Goal: Transaction & Acquisition: Purchase product/service

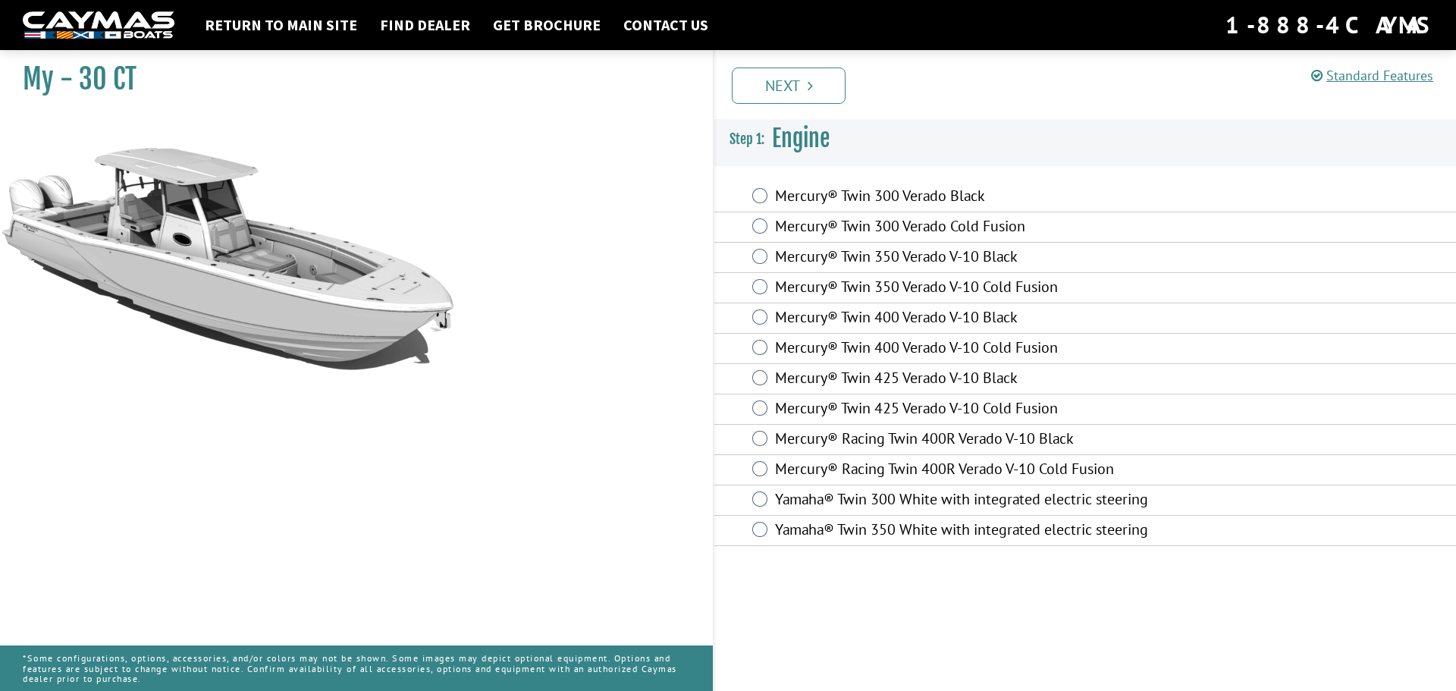
click at [755, 325] on div "Mercury® Twin 400 Verado V-10 Black" at bounding box center [1085, 318] width 742 height 30
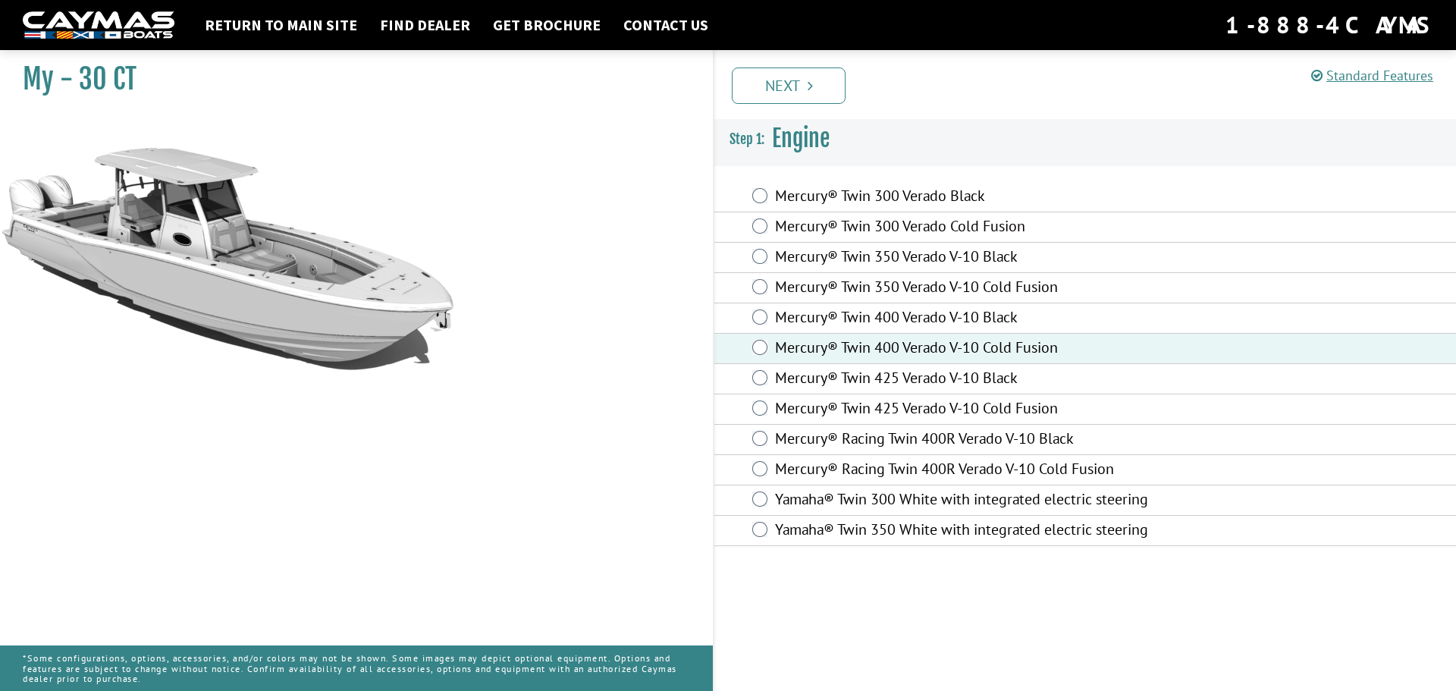
click at [774, 83] on link "Next" at bounding box center [789, 85] width 114 height 36
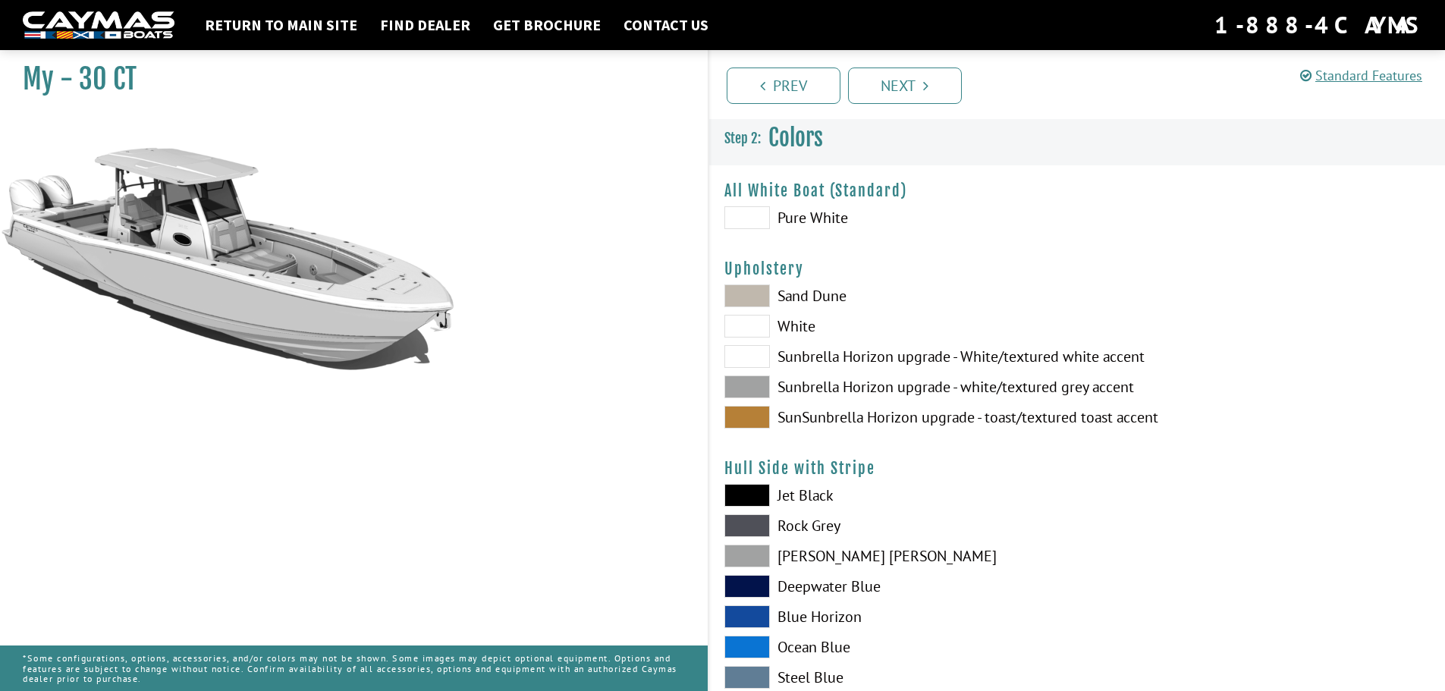
click at [757, 218] on span at bounding box center [747, 217] width 46 height 23
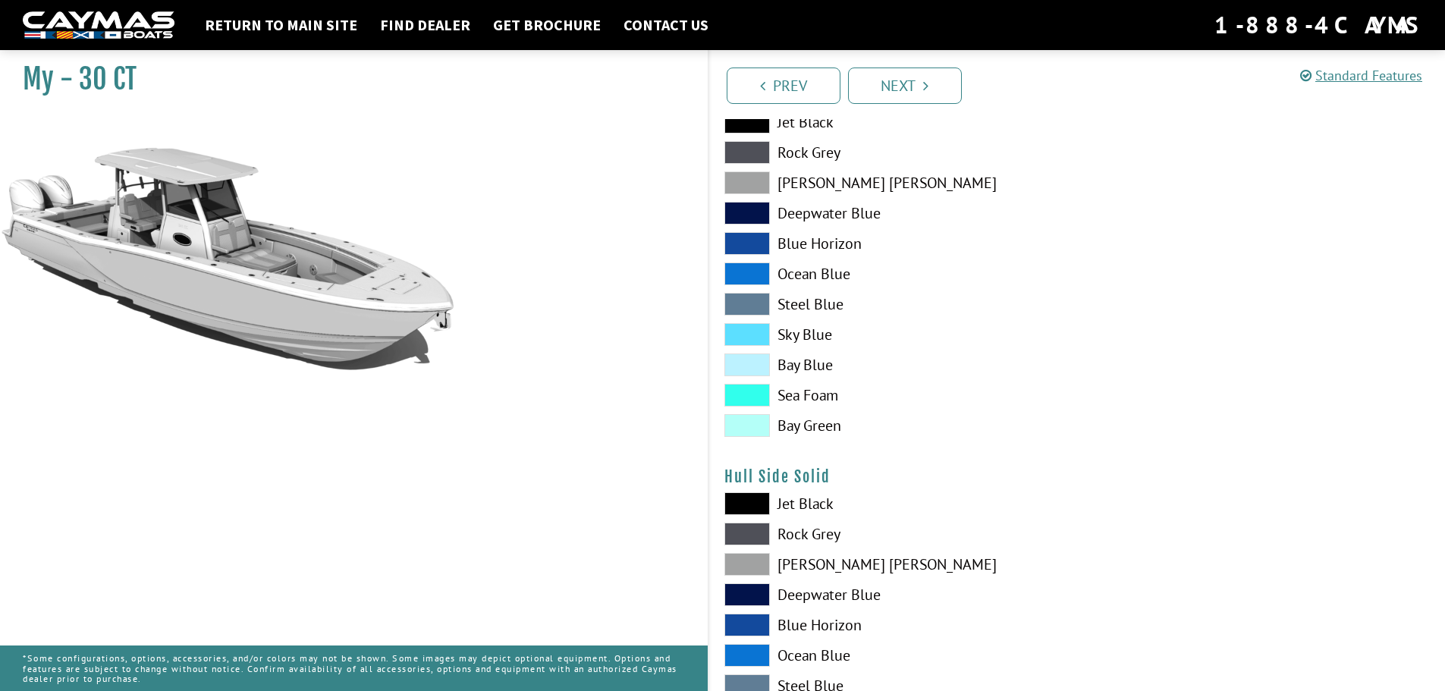
scroll to position [531, 0]
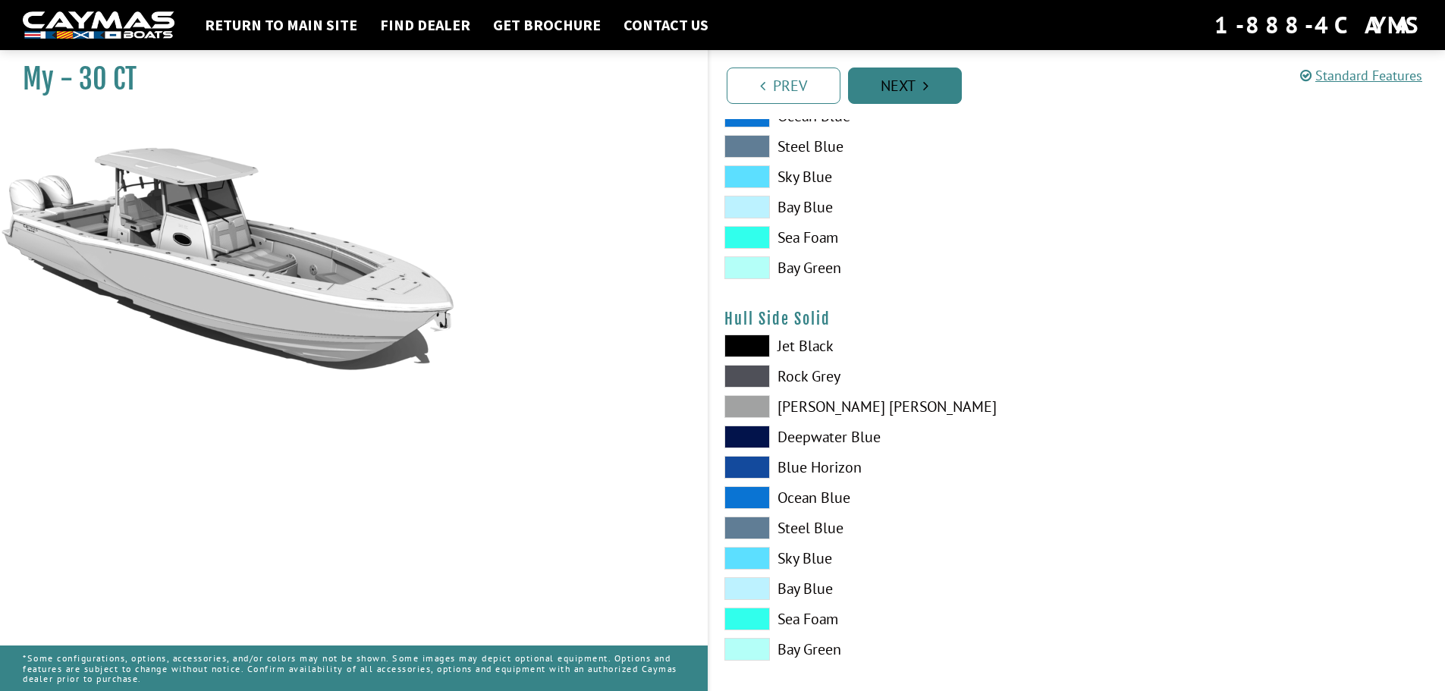
click at [909, 75] on link "Next" at bounding box center [905, 85] width 114 height 36
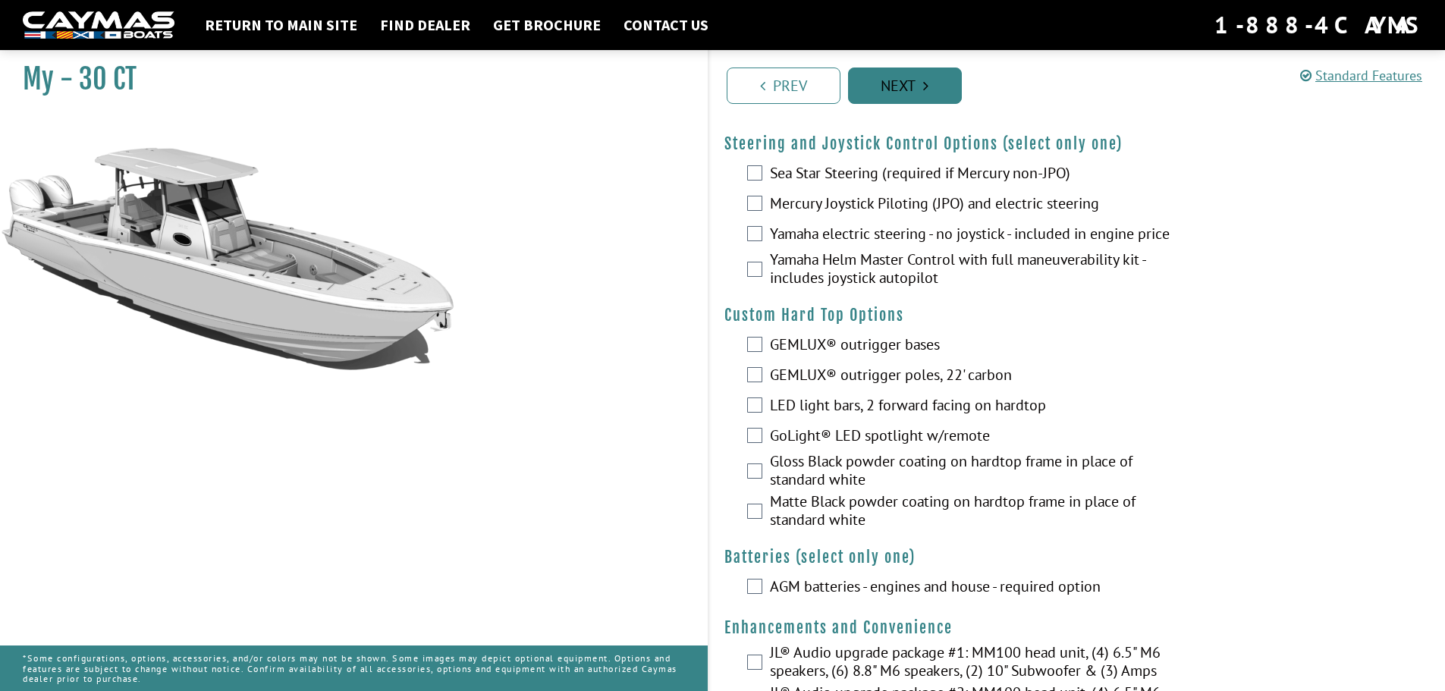
scroll to position [0, 0]
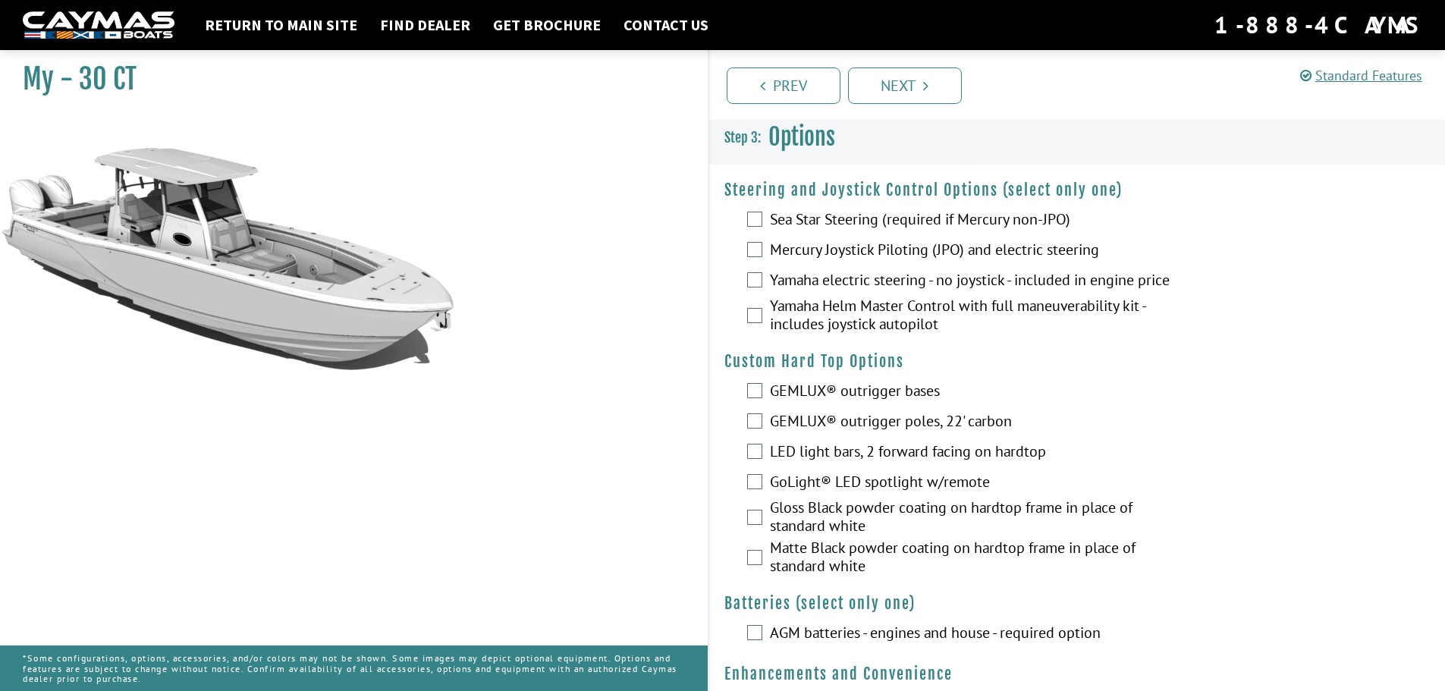
click at [866, 255] on label "Mercury Joystick Piloting (JPO) and electric steering" at bounding box center [972, 251] width 405 height 22
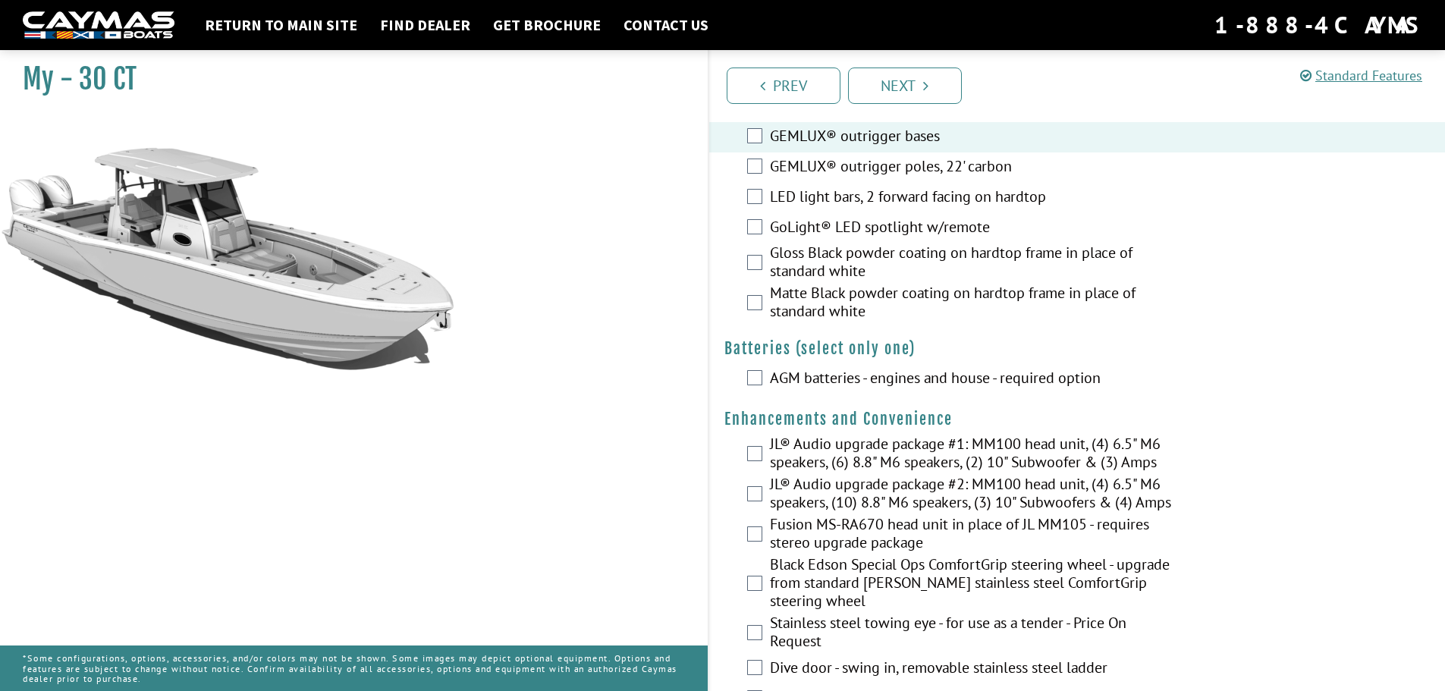
scroll to position [303, 0]
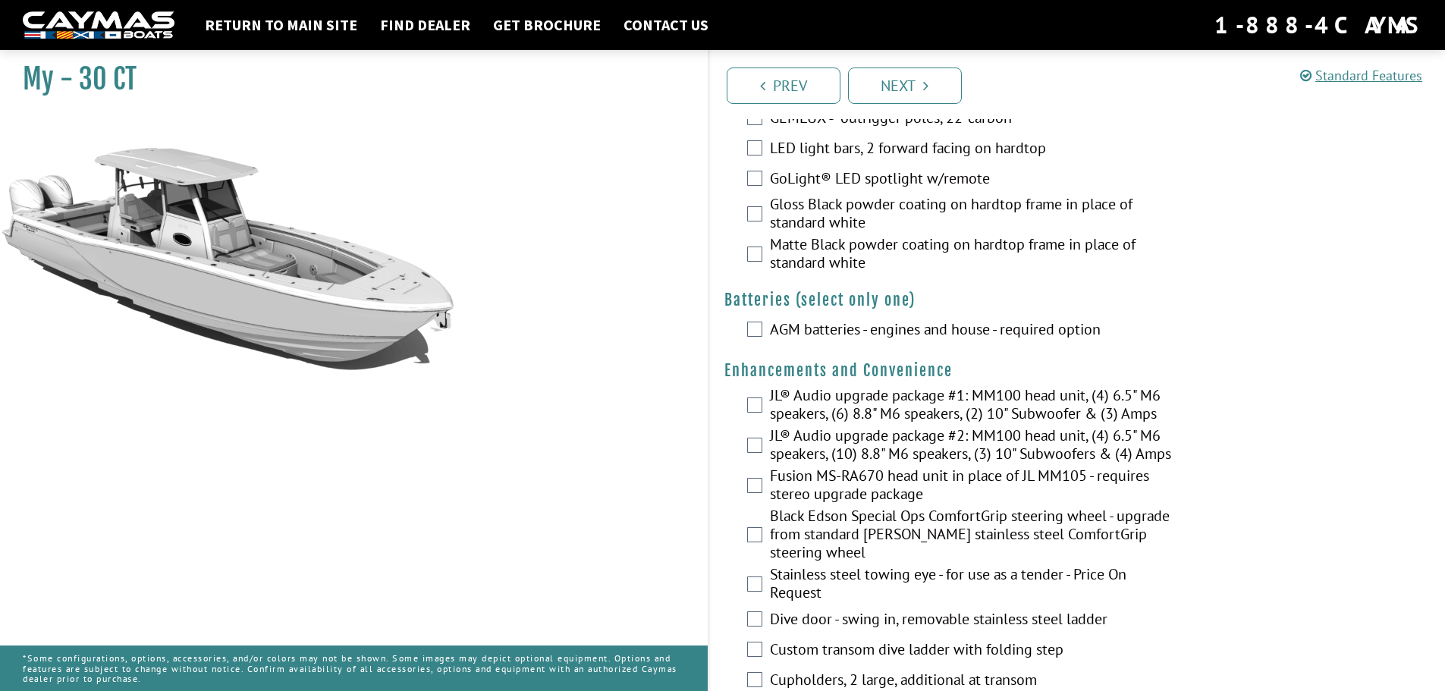
click at [752, 346] on div "AGM batteries - engines and house - required option" at bounding box center [1077, 331] width 736 height 30
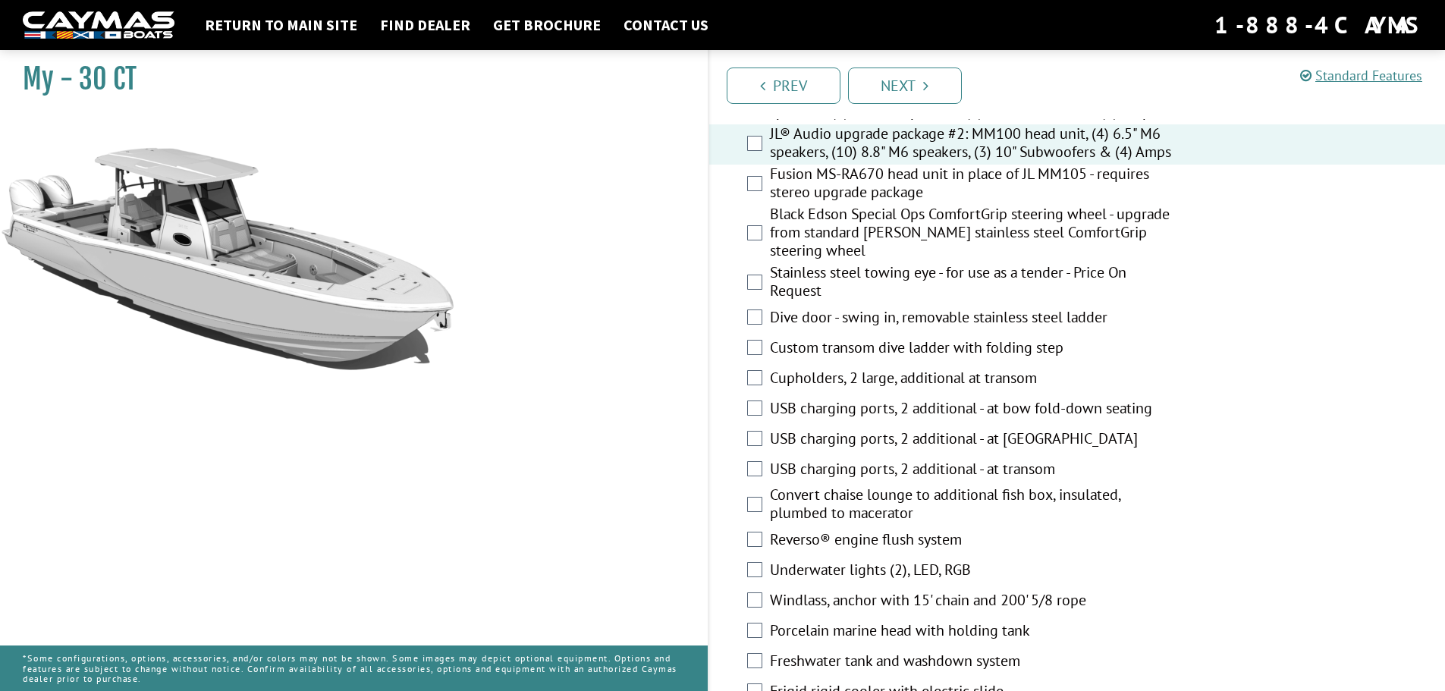
scroll to position [607, 0]
click at [759, 332] on div "Dive door - swing in, removable stainless steel ladder" at bounding box center [1077, 317] width 736 height 30
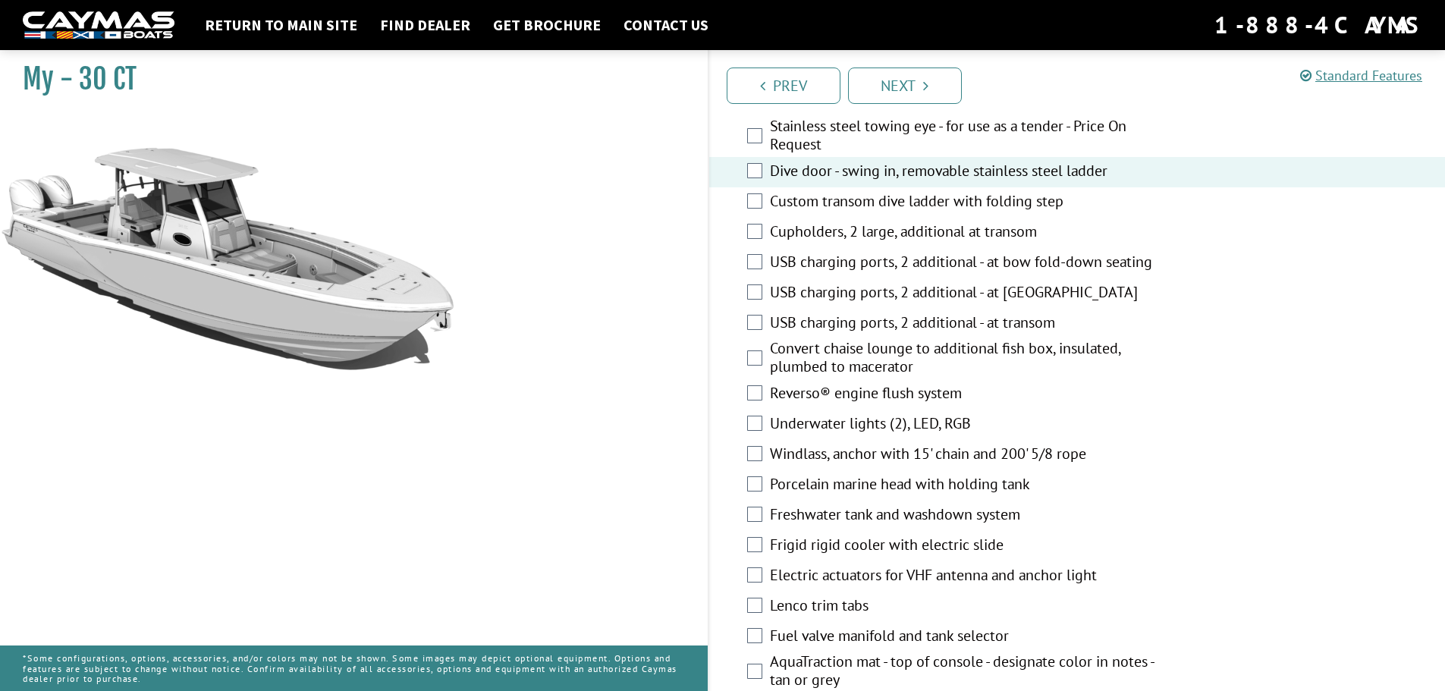
scroll to position [758, 0]
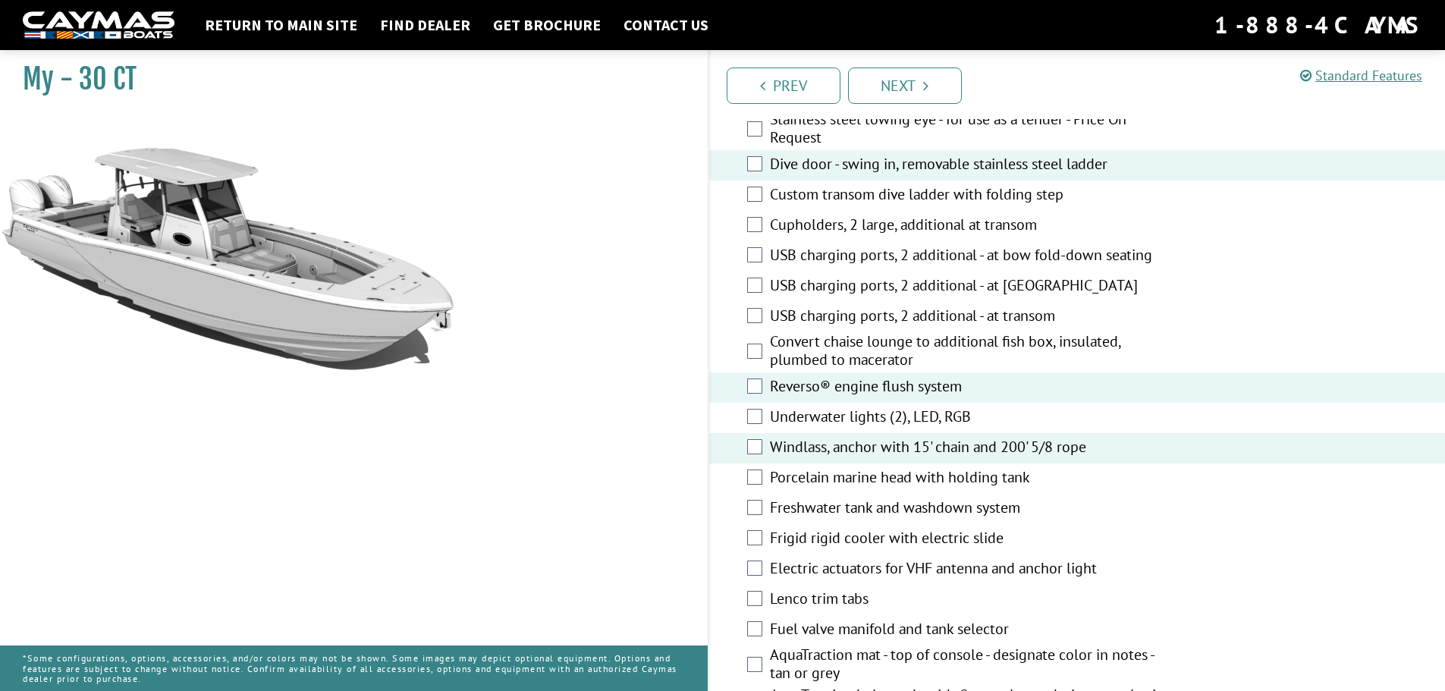
click at [755, 494] on div "Porcelain marine head with holding tank" at bounding box center [1077, 478] width 736 height 30
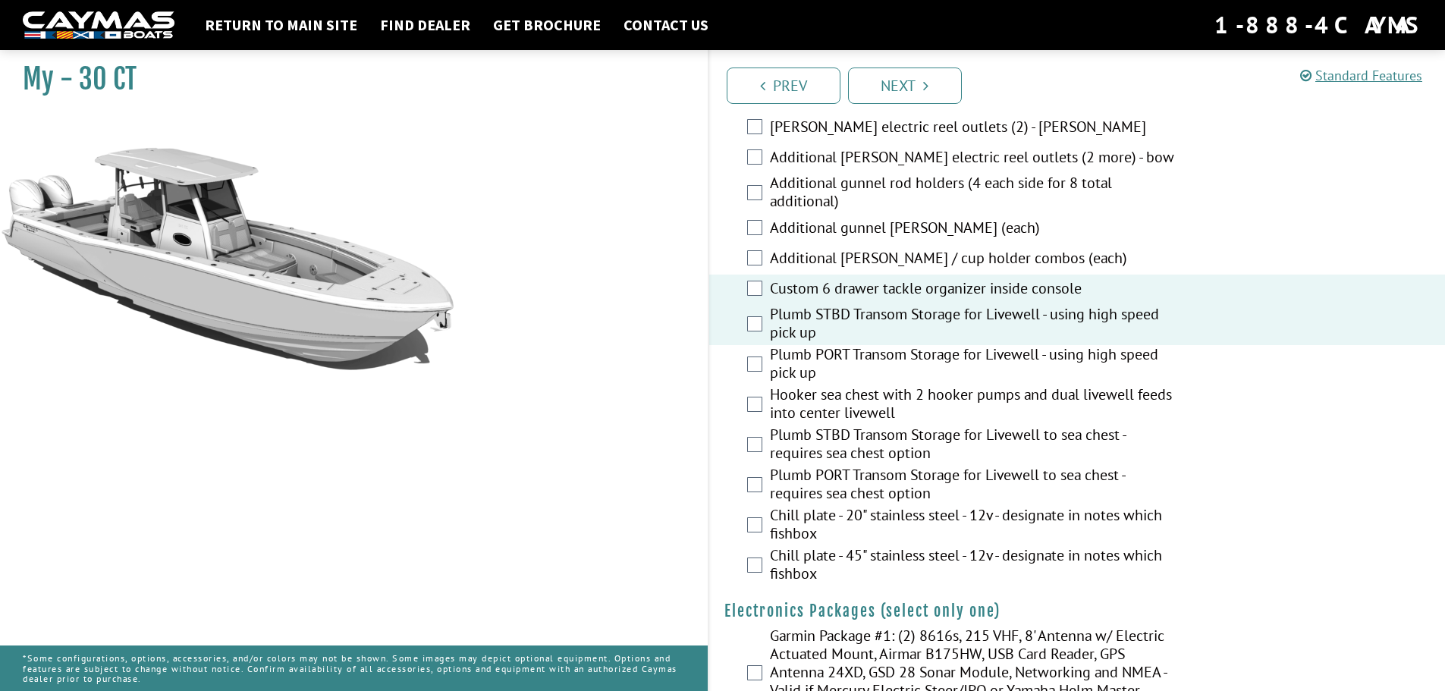
scroll to position [1896, 0]
click at [905, 411] on label "Hooker sea chest with 2 hooker pumps and dual livewell feeds into center livewe…" at bounding box center [972, 405] width 405 height 40
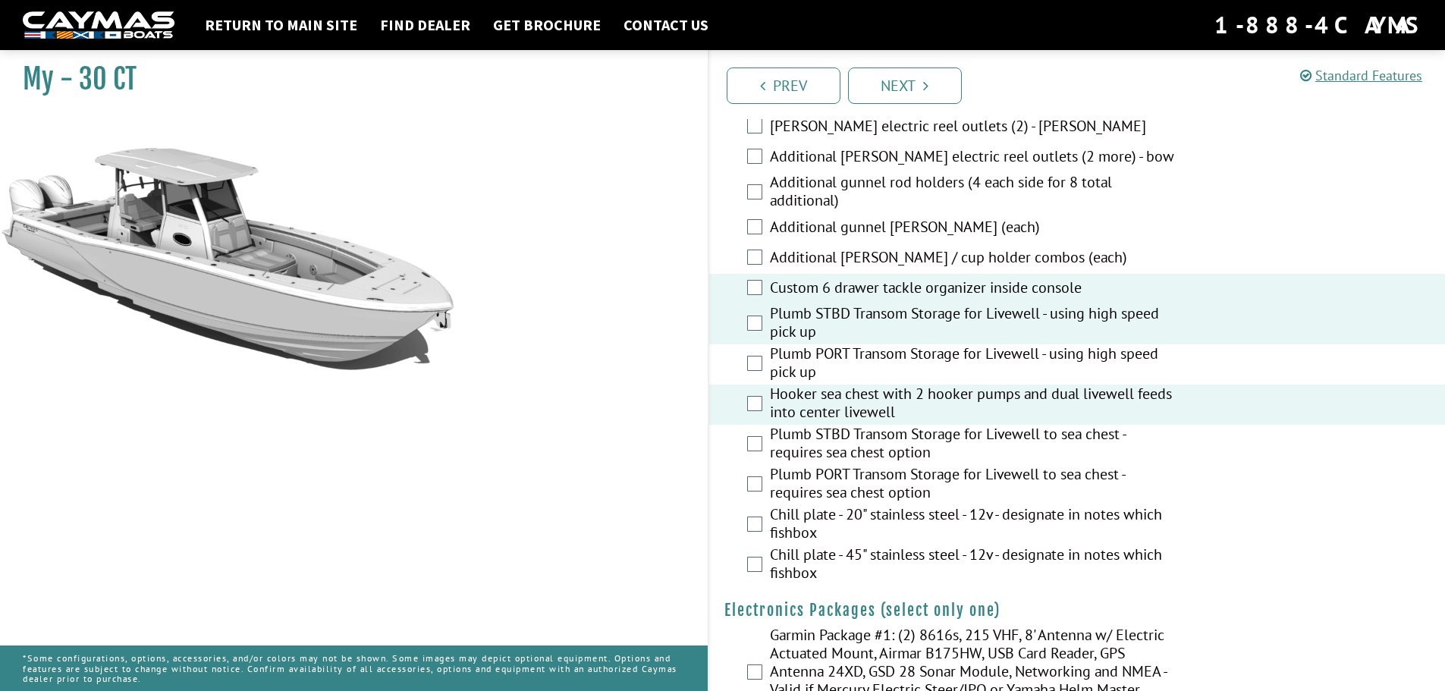
click at [866, 378] on label "Plumb PORT Transom Storage for Livewell - using high speed pick up" at bounding box center [972, 364] width 405 height 40
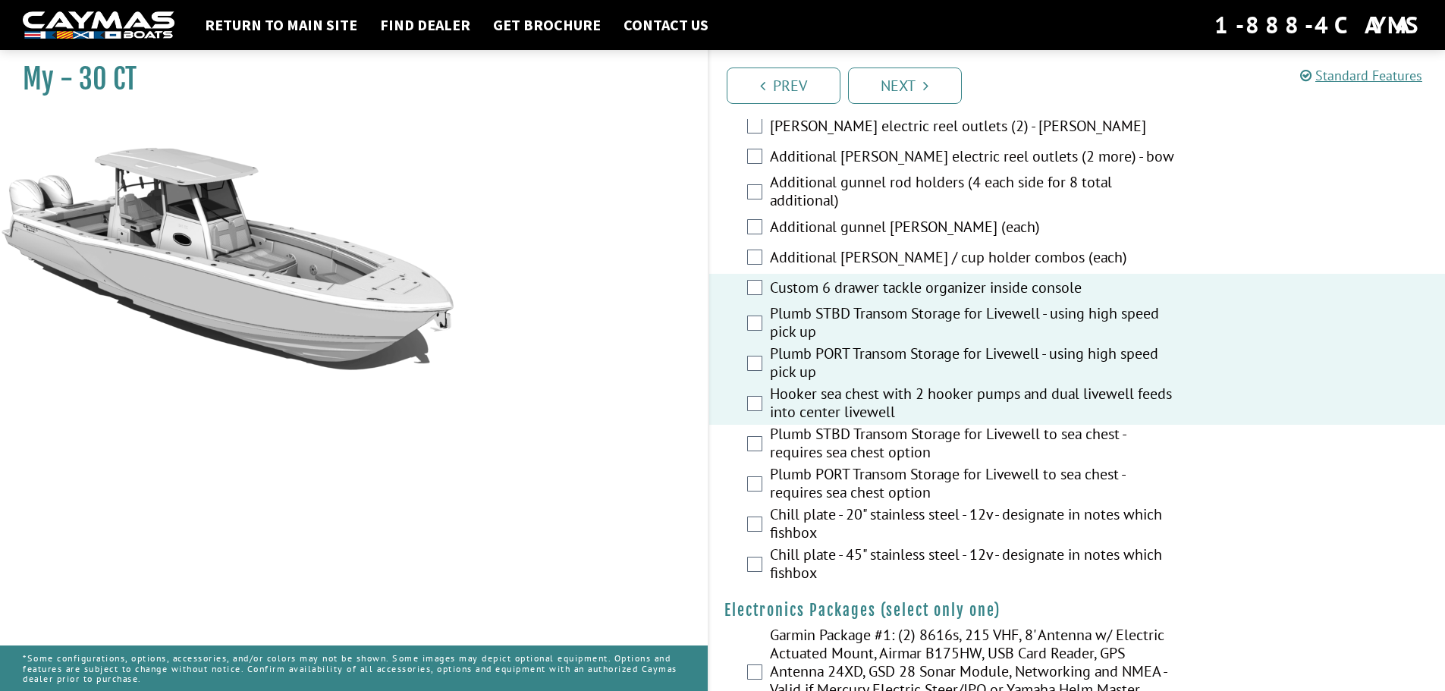
click at [836, 336] on label "Plumb STBD Transom Storage for Livewell - using high speed pick up" at bounding box center [972, 324] width 405 height 40
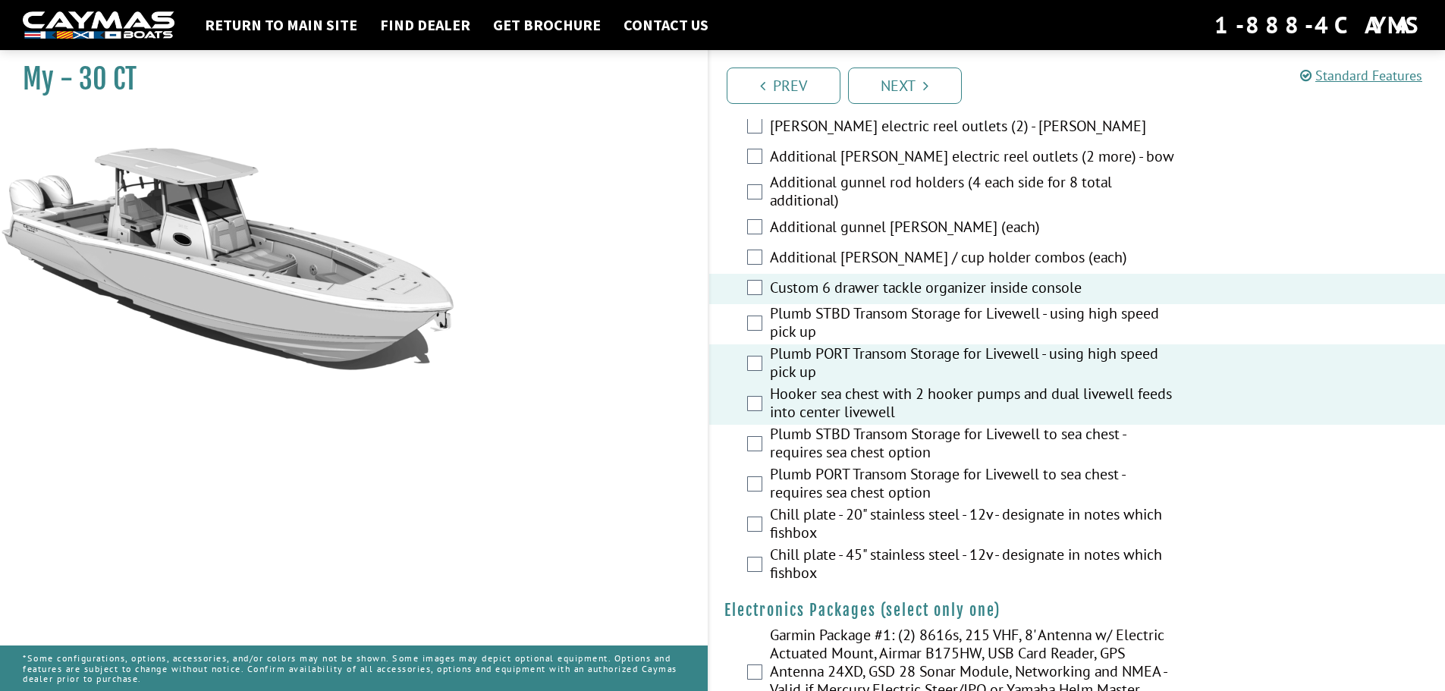
click at [817, 383] on label "Plumb PORT Transom Storage for Livewell - using high speed pick up" at bounding box center [972, 364] width 405 height 40
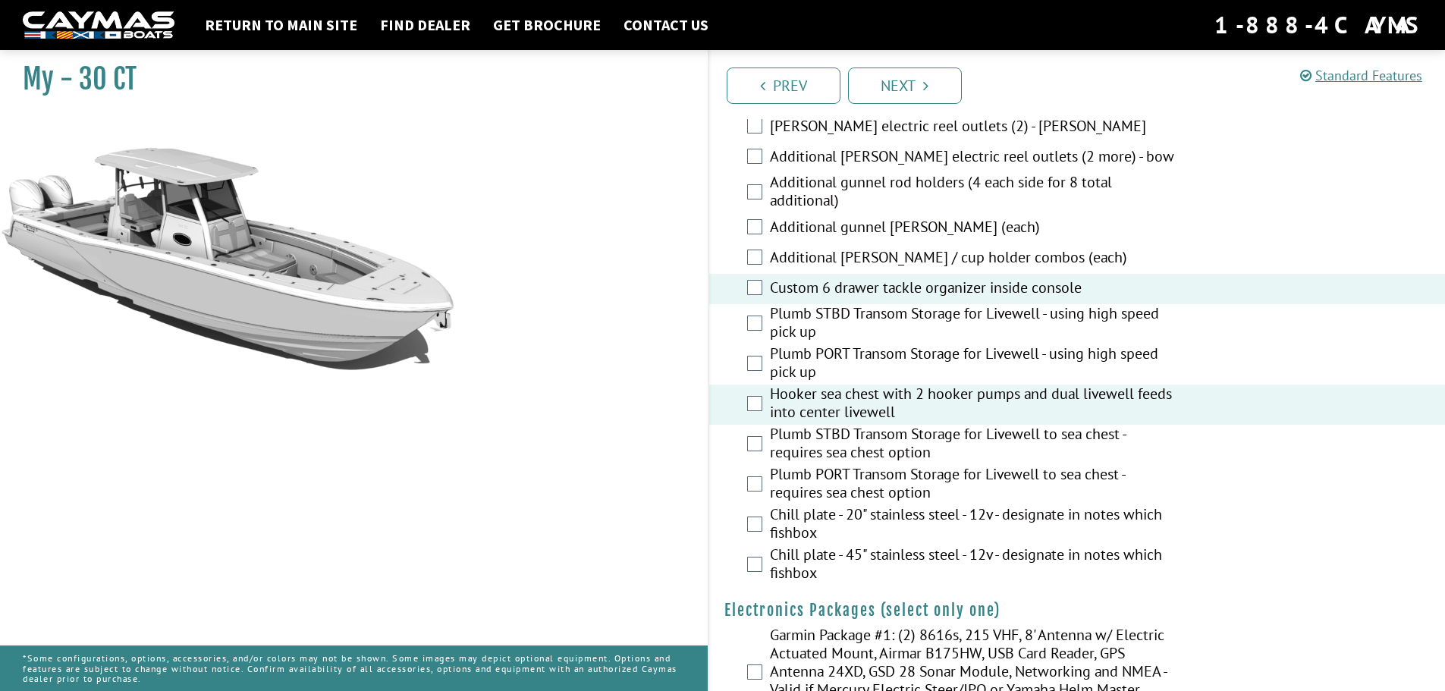
click at [808, 452] on label "Plumb STBD Transom Storage for Livewell to sea chest - requires sea chest option" at bounding box center [972, 445] width 405 height 40
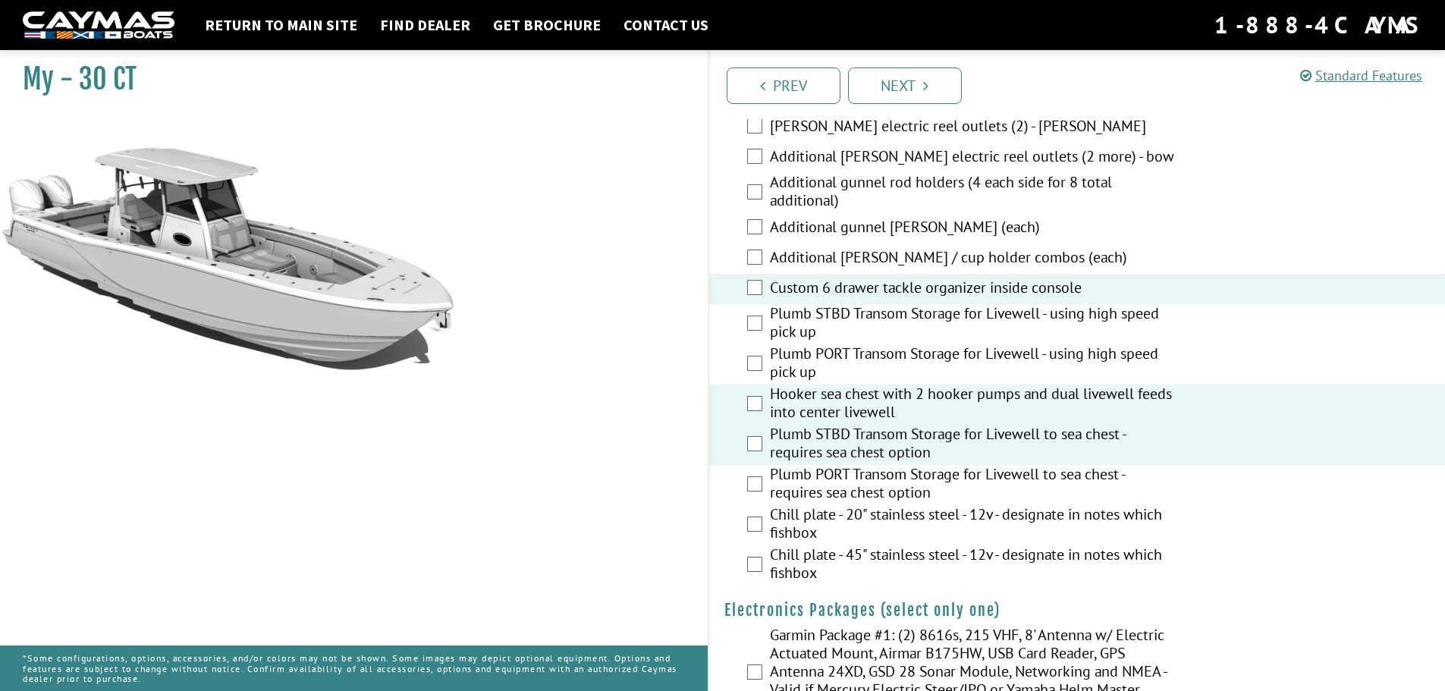
click at [821, 457] on label "Plumb STBD Transom Storage for Livewell to sea chest - requires sea chest option" at bounding box center [972, 445] width 405 height 40
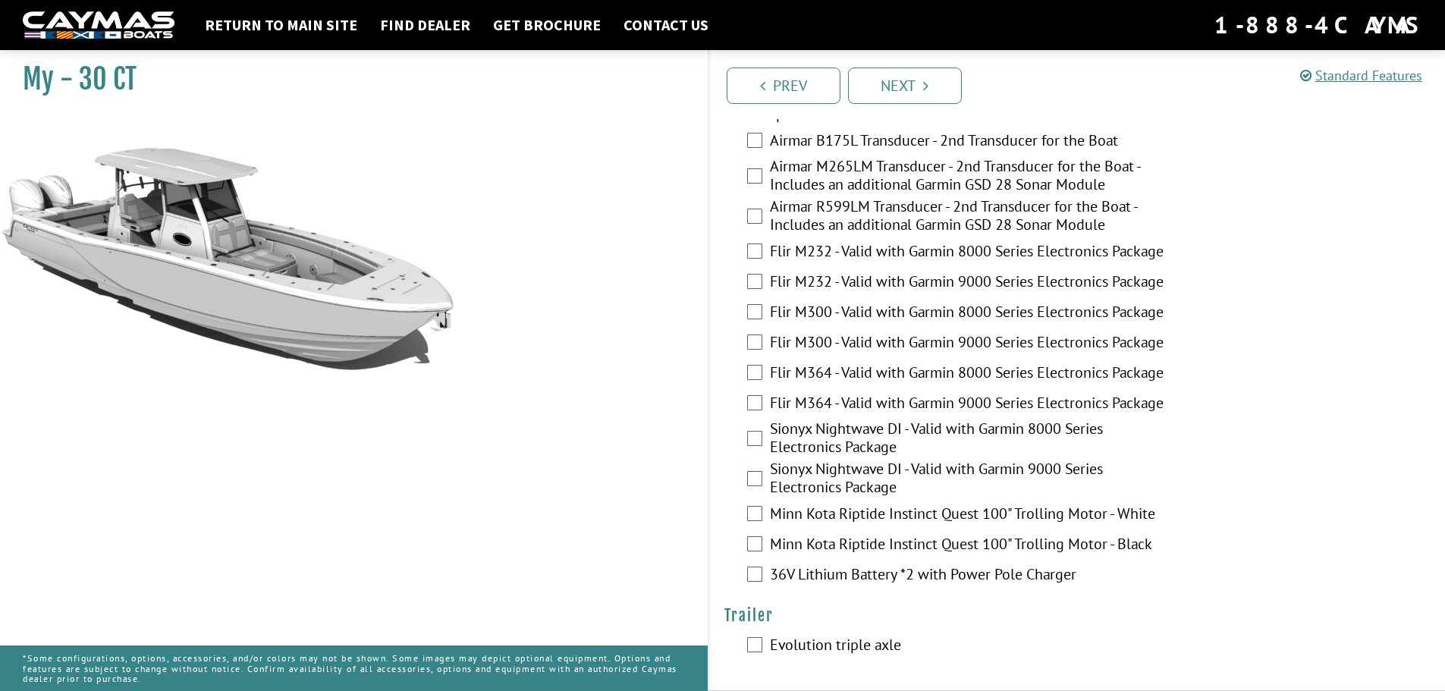
scroll to position [3146, 0]
click at [859, 479] on label "Sionyx Nightwave DI - Valid with Garmin 9000 Series Electronics Package" at bounding box center [972, 480] width 405 height 40
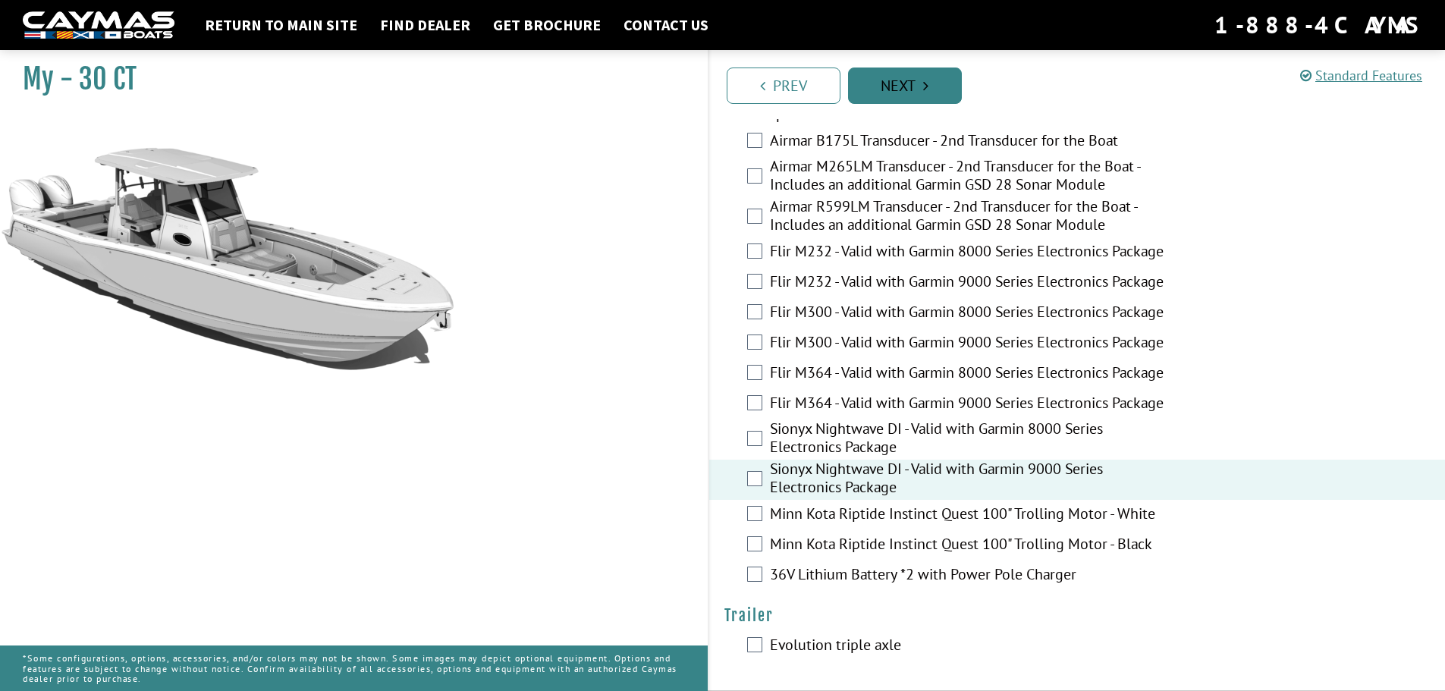
click at [906, 92] on link "Next" at bounding box center [905, 85] width 114 height 36
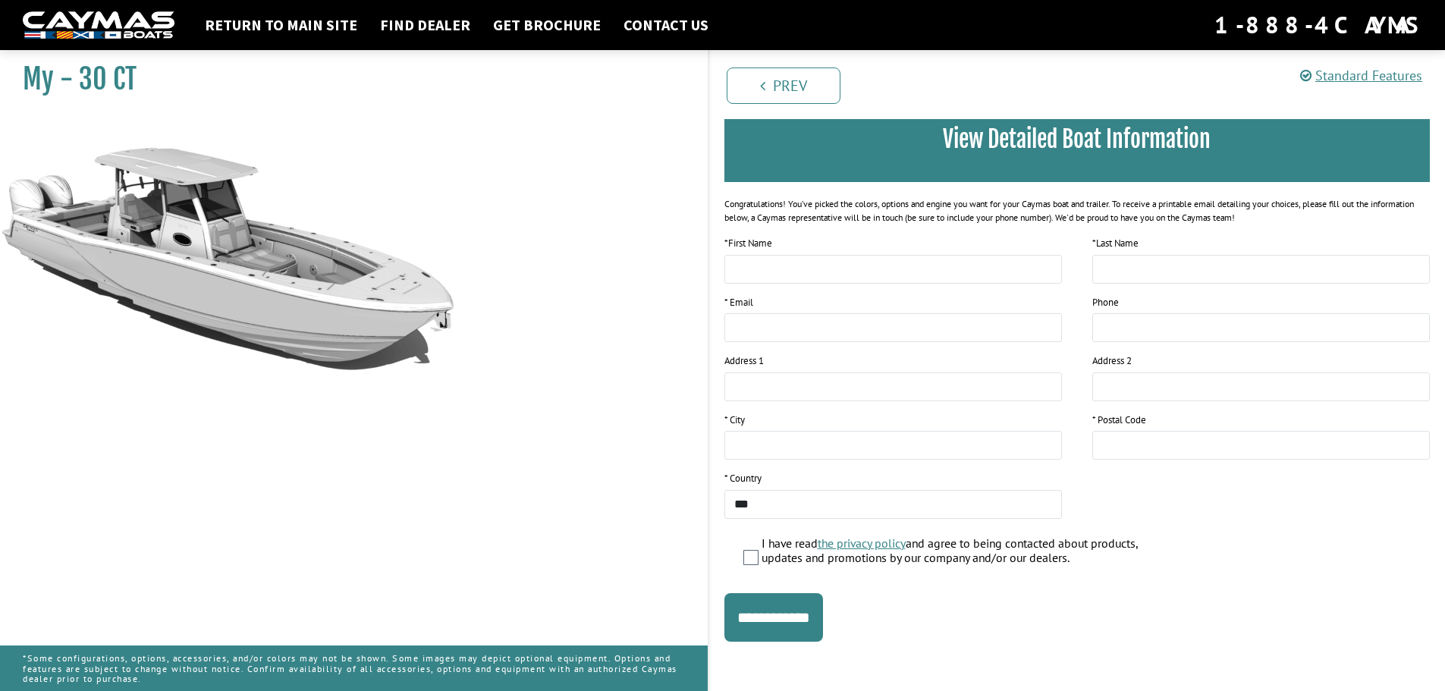
scroll to position [124, 0]
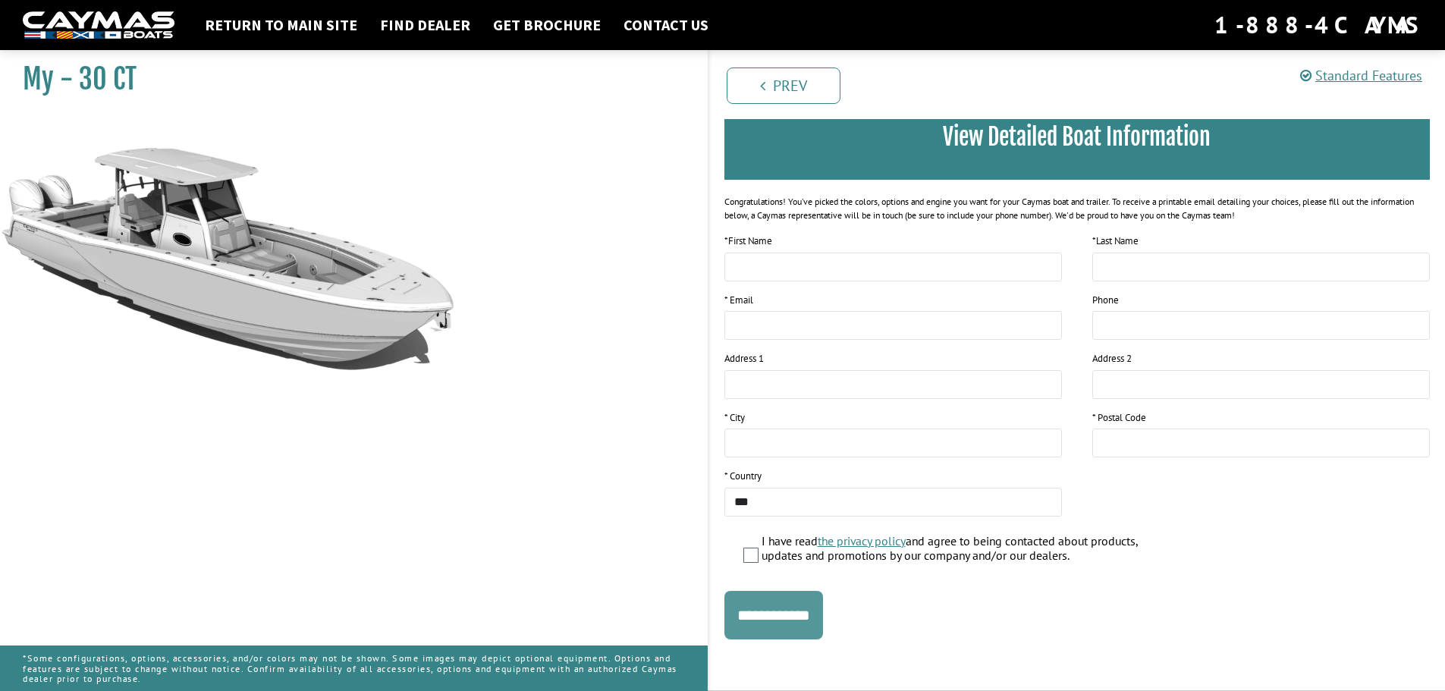
click at [786, 615] on input "**********" at bounding box center [773, 615] width 99 height 49
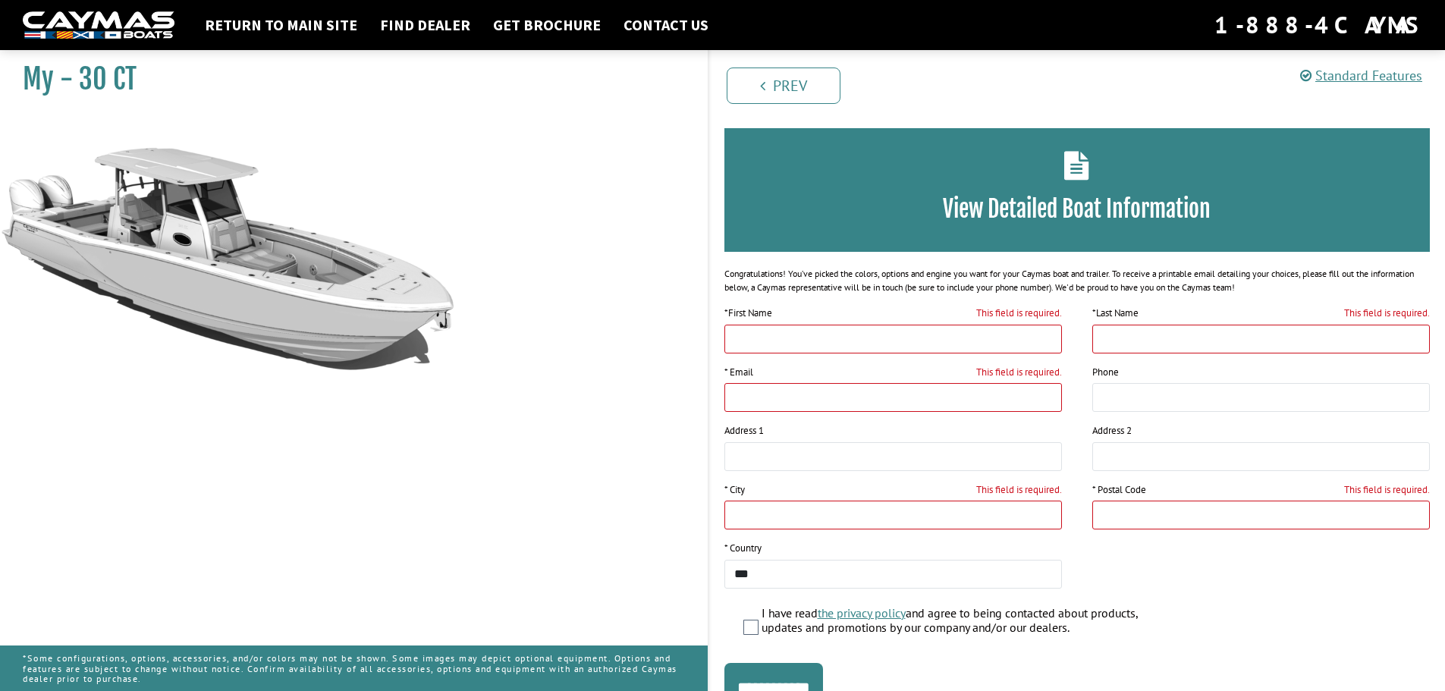
scroll to position [0, 0]
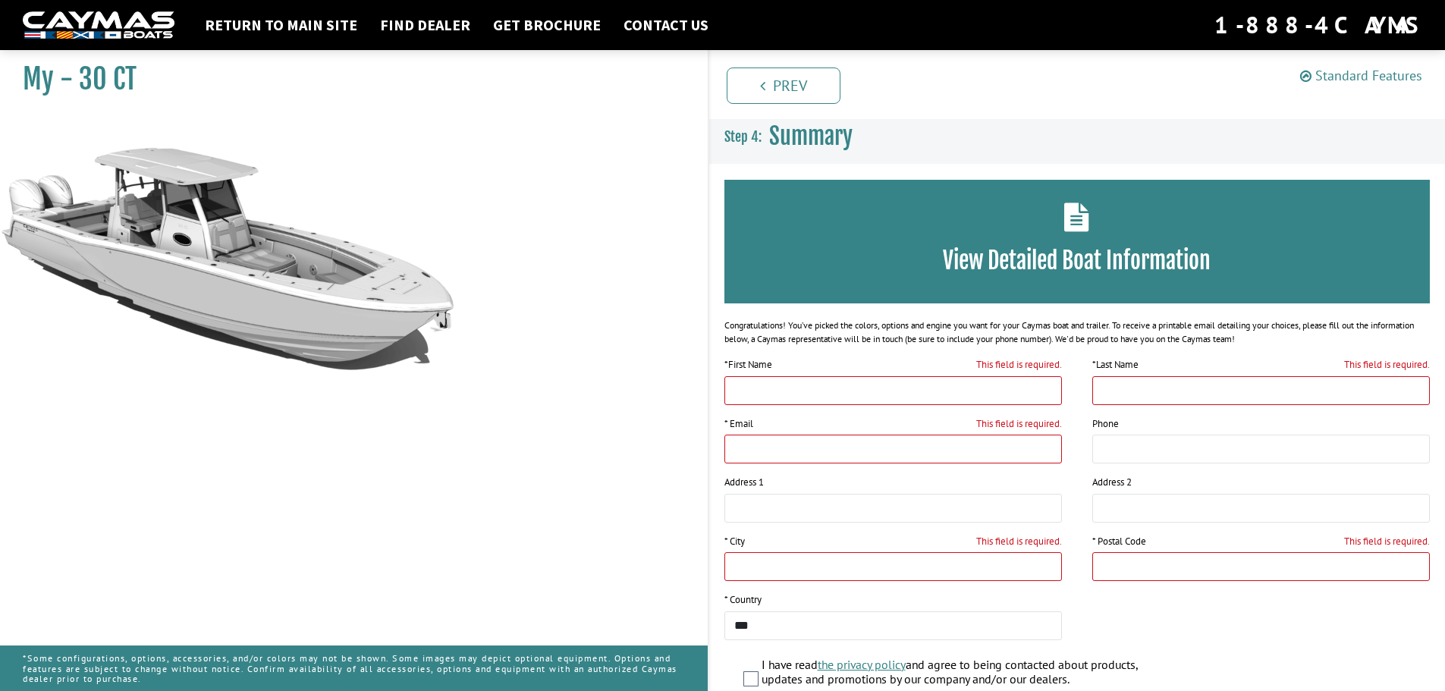
click at [1352, 77] on link "Standard Features" at bounding box center [1361, 75] width 122 height 17
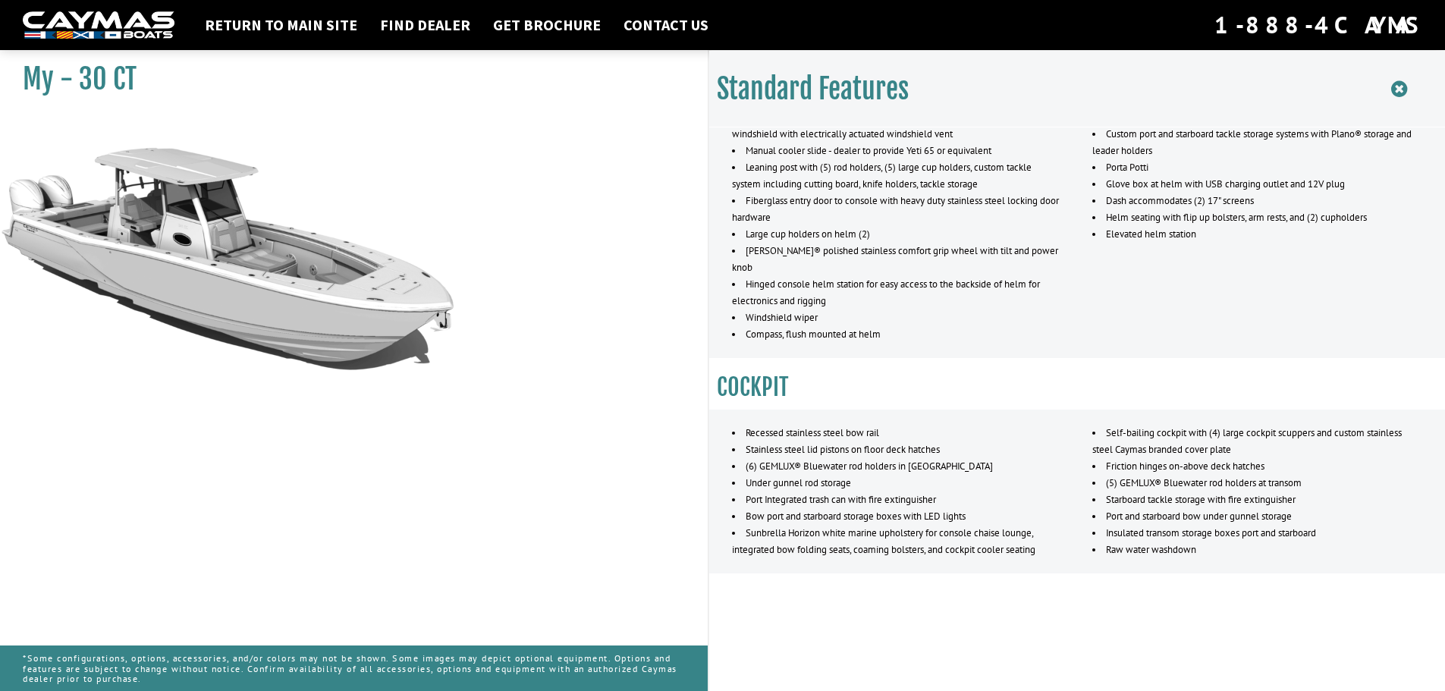
click at [1402, 90] on icon at bounding box center [1399, 89] width 16 height 19
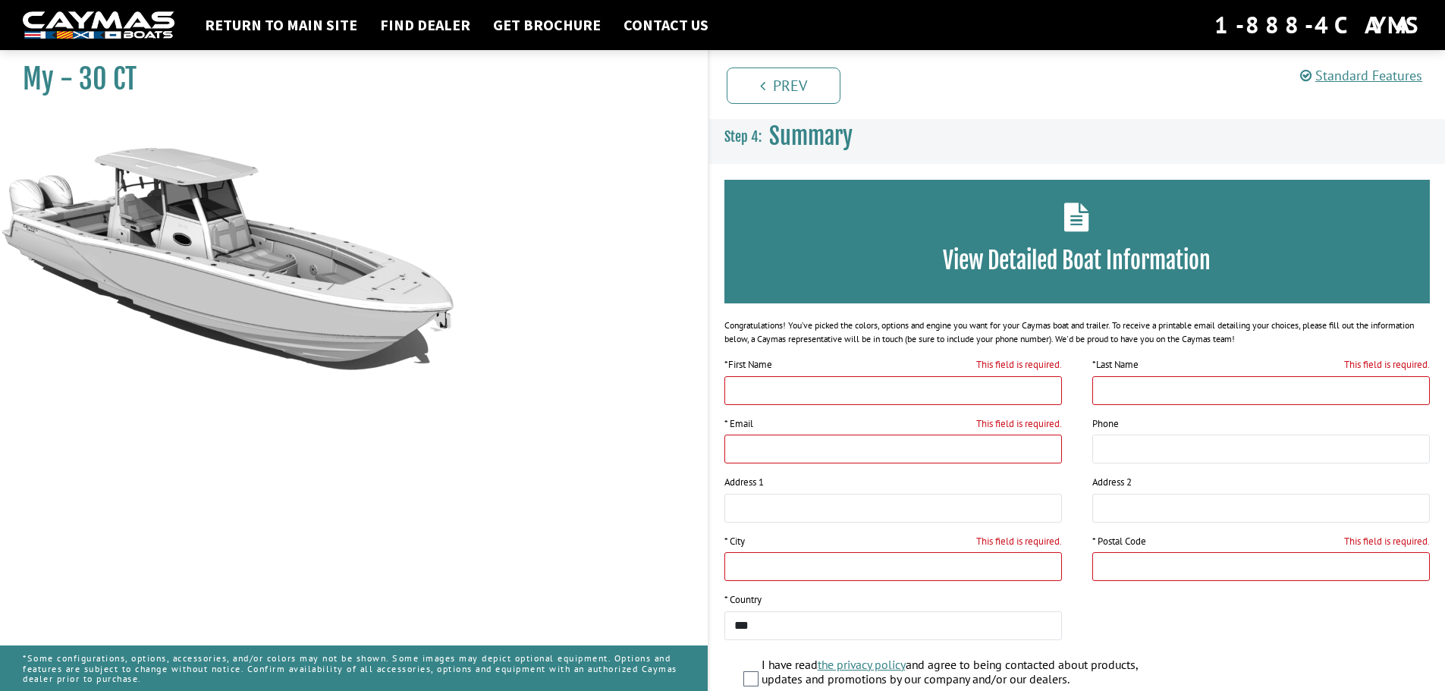
click at [150, 32] on img at bounding box center [99, 25] width 152 height 28
